Goal: Information Seeking & Learning: Learn about a topic

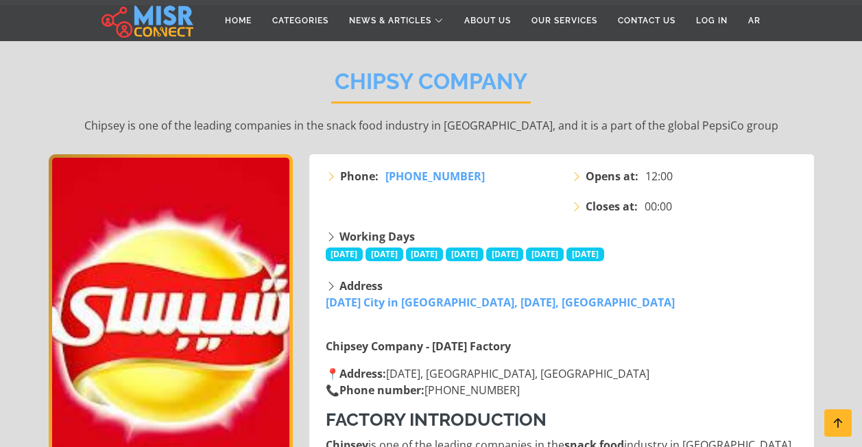
scroll to position [137, 0]
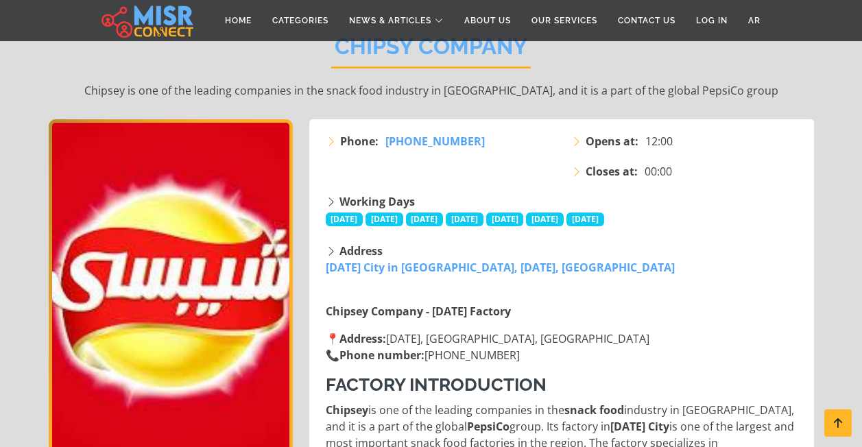
click at [604, 223] on span "[DATE]" at bounding box center [585, 220] width 38 height 14
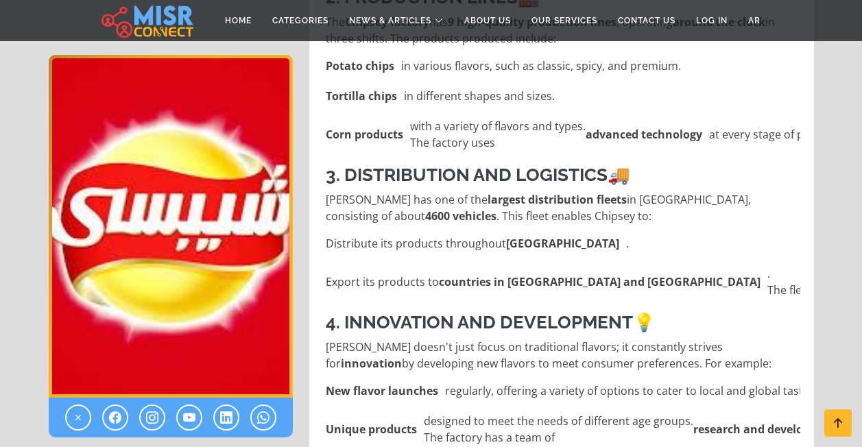
scroll to position [891, 0]
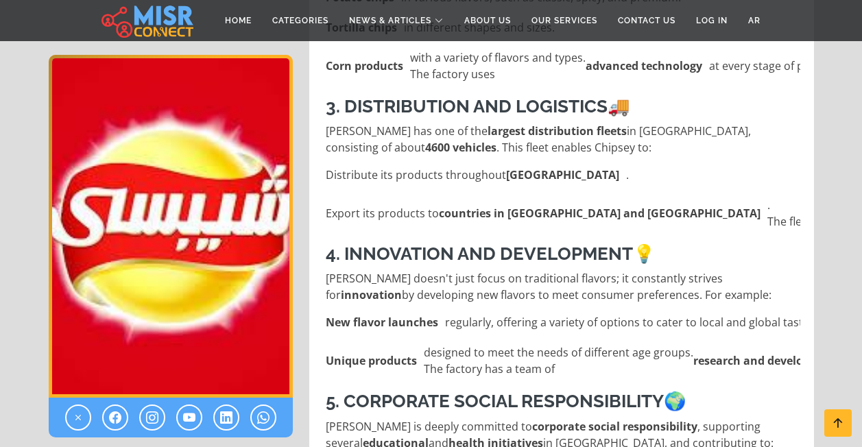
click at [513, 174] on strong "[GEOGRAPHIC_DATA]" at bounding box center [562, 175] width 113 height 16
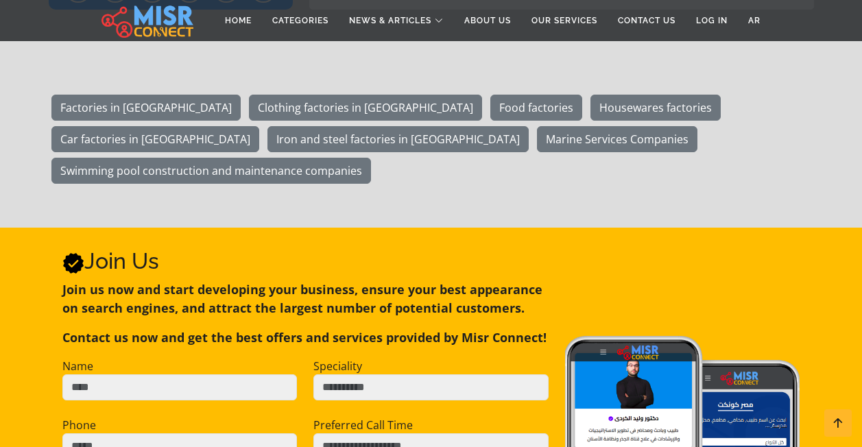
scroll to position [1851, 0]
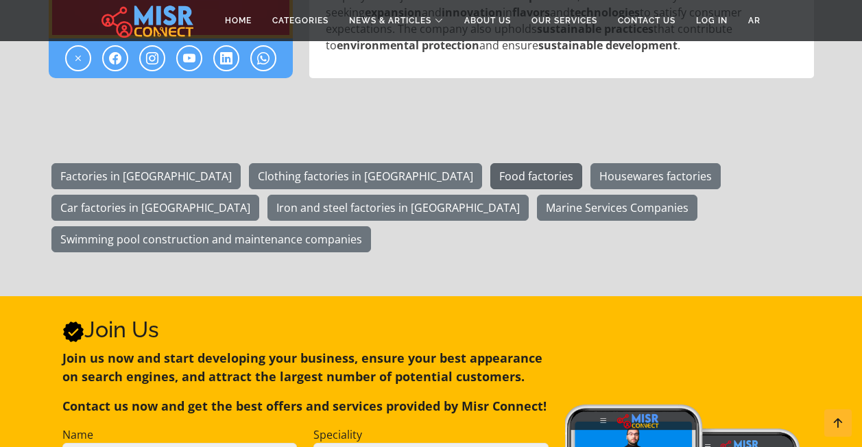
click at [490, 174] on link "Food factories" at bounding box center [536, 176] width 92 height 26
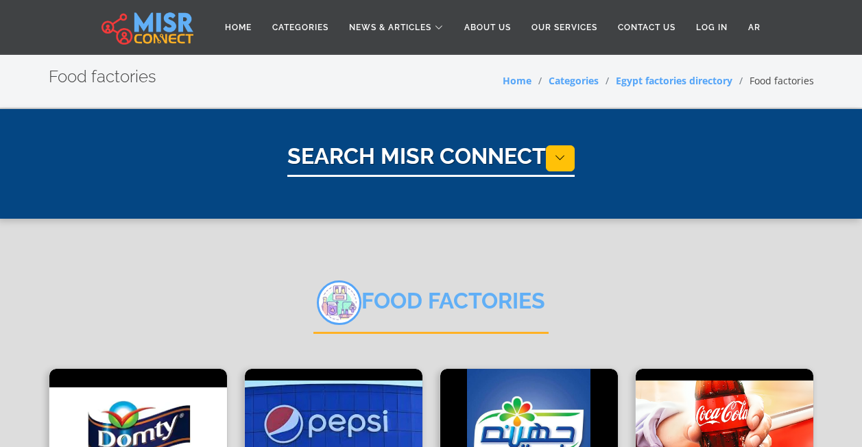
select select "**********"
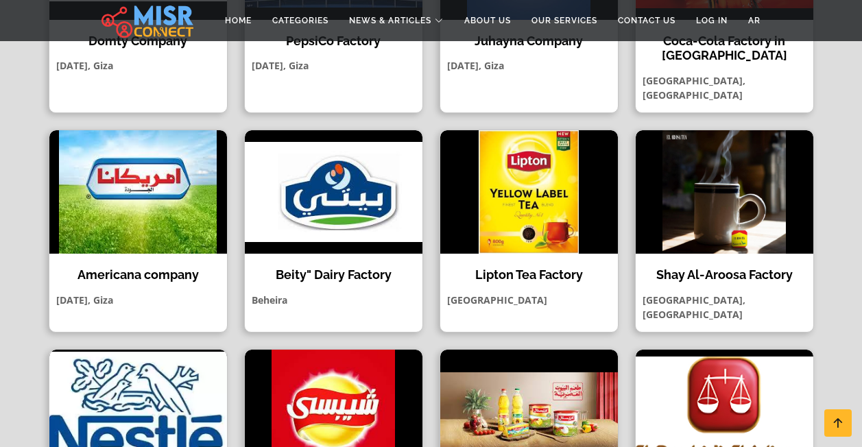
scroll to position [549, 0]
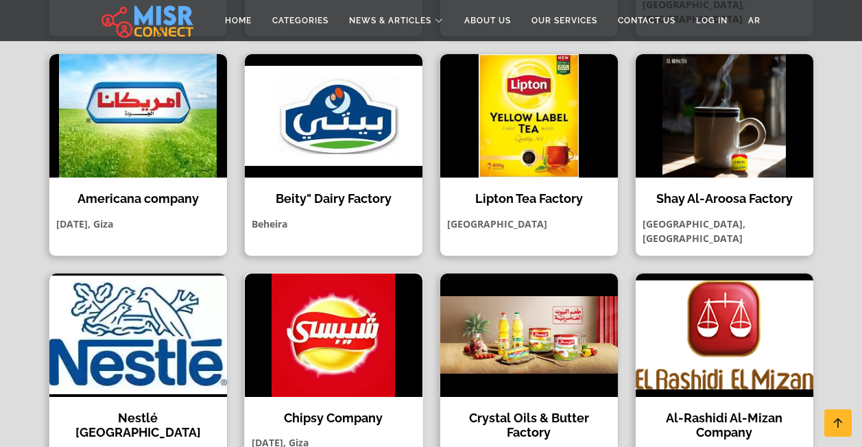
click at [354, 294] on img at bounding box center [334, 335] width 178 height 123
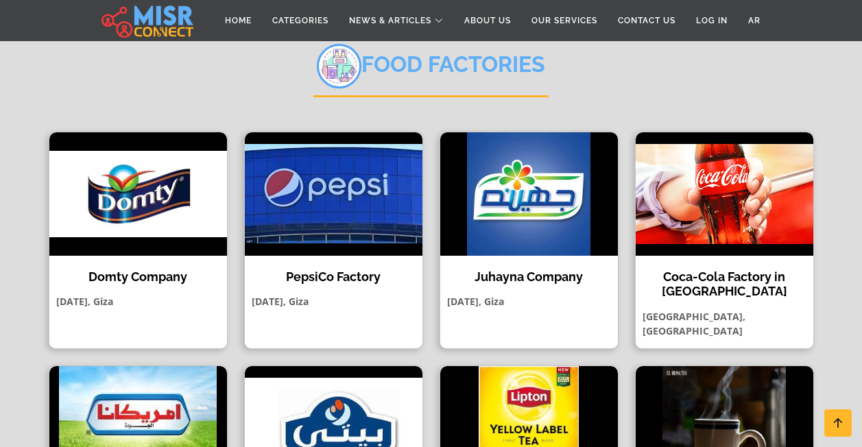
scroll to position [206, 0]
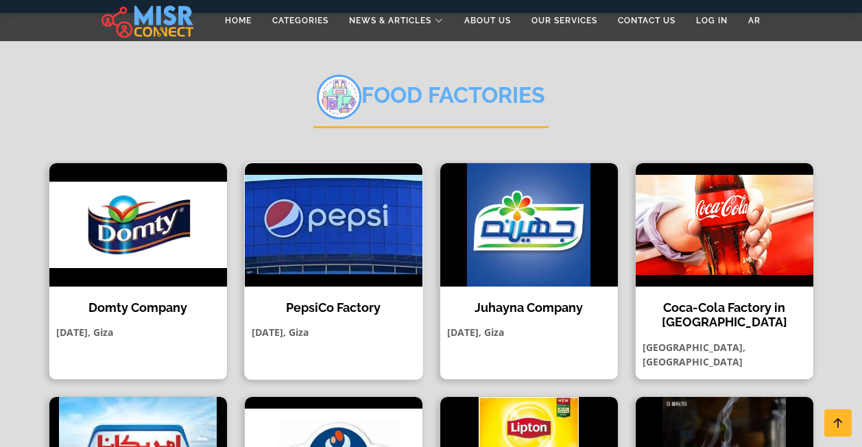
click at [325, 239] on img at bounding box center [334, 224] width 178 height 123
click at [720, 248] on img at bounding box center [725, 224] width 178 height 123
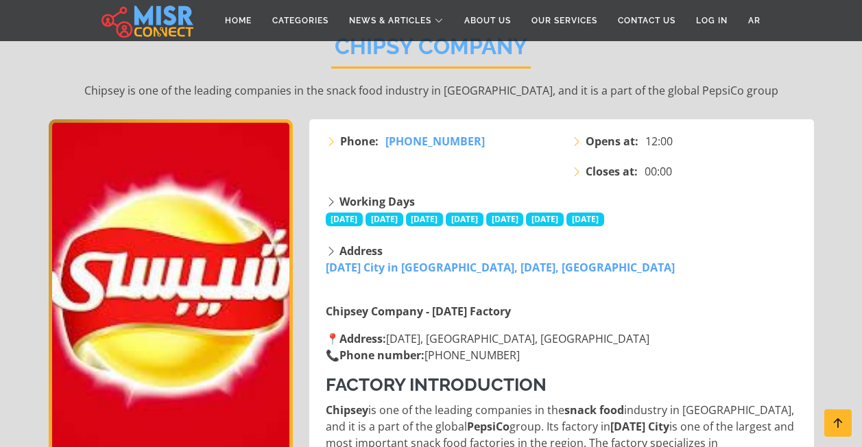
scroll to position [206, 0]
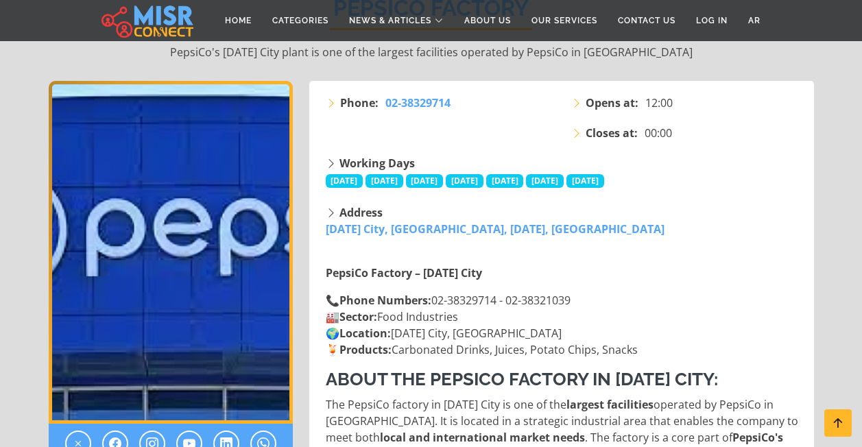
scroll to position [206, 0]
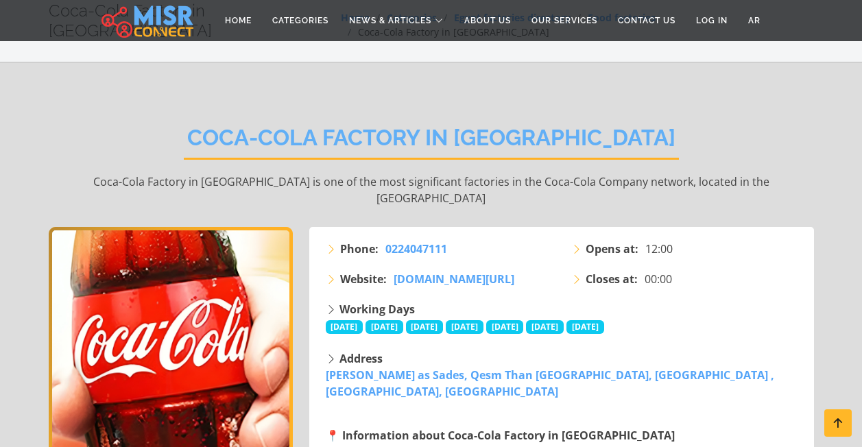
scroll to position [206, 0]
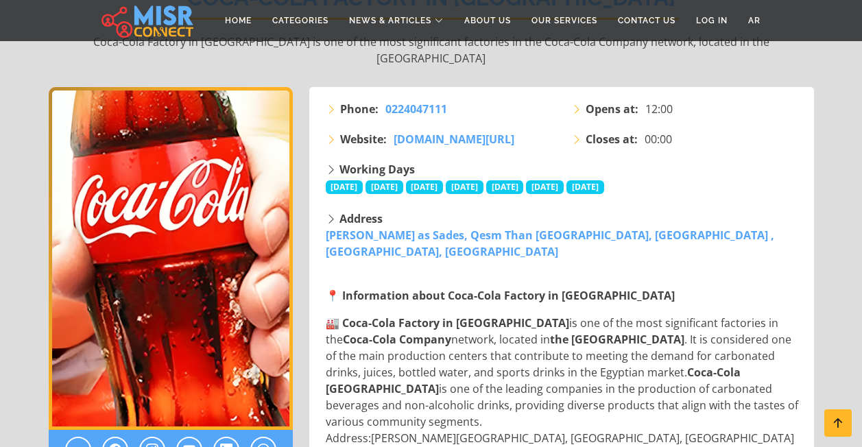
click at [524, 288] on strong "📍 Information about Coca-Cola Factory in [GEOGRAPHIC_DATA]" at bounding box center [500, 295] width 349 height 15
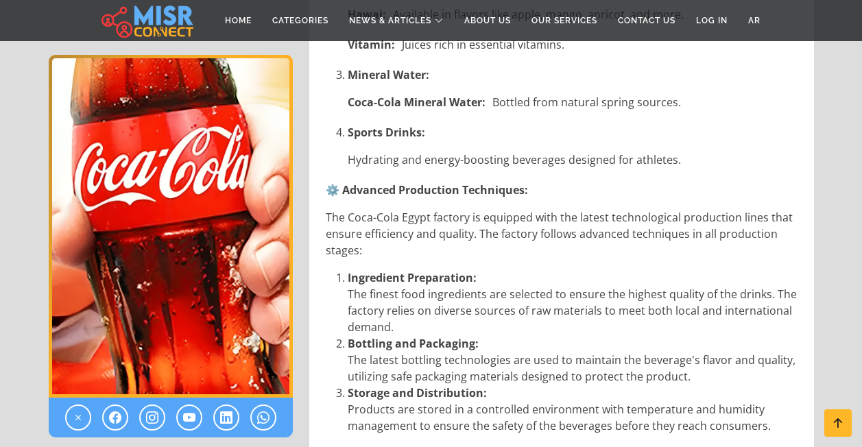
scroll to position [1166, 0]
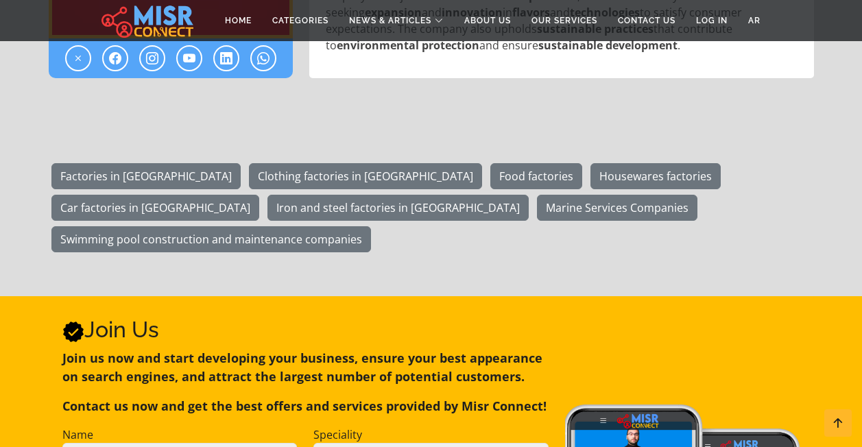
scroll to position [1851, 0]
